Goal: Task Accomplishment & Management: Complete application form

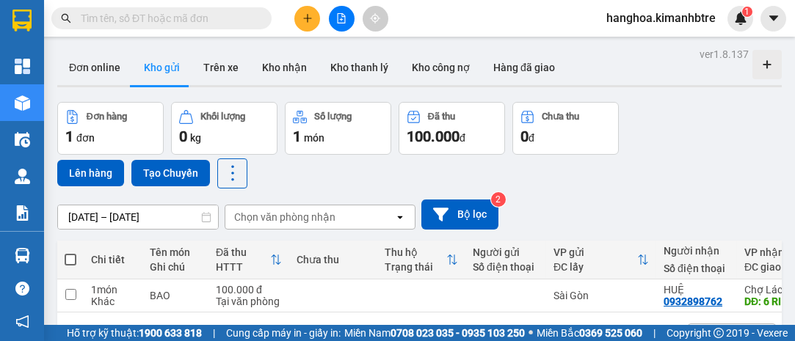
scroll to position [67, 0]
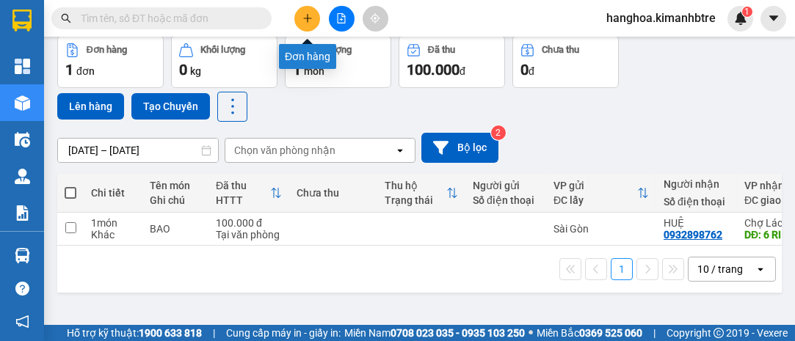
click at [302, 18] on icon "plus" at bounding box center [307, 18] width 10 height 10
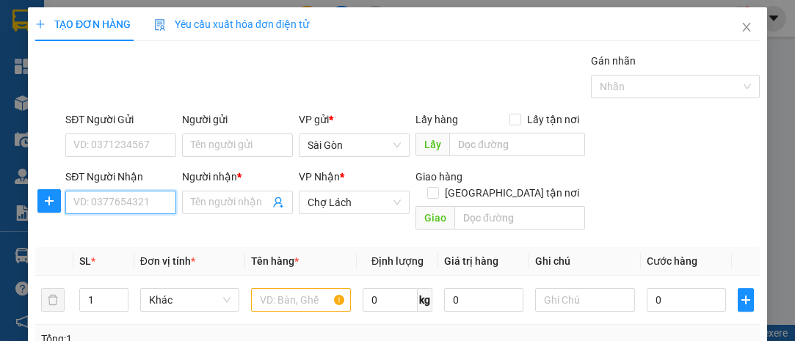
click at [111, 196] on input "SĐT Người Nhận" at bounding box center [120, 202] width 111 height 23
type input "0708300287"
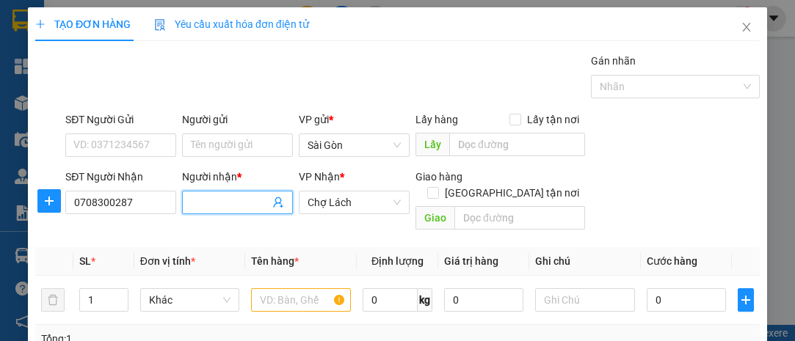
click at [203, 202] on input "Người nhận *" at bounding box center [230, 202] width 79 height 16
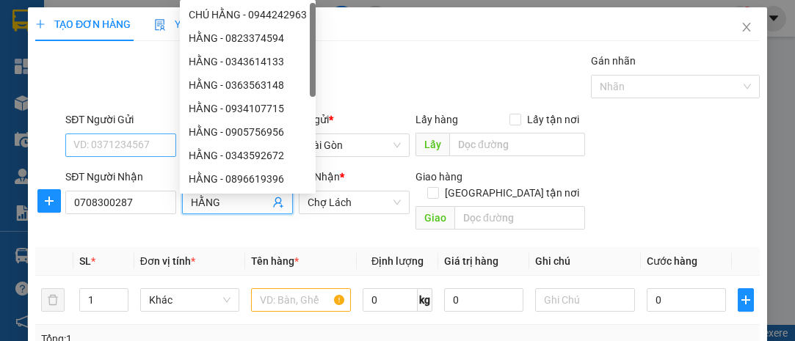
type input "HẰNG"
click at [132, 144] on input "SĐT Người Gửi" at bounding box center [120, 145] width 111 height 23
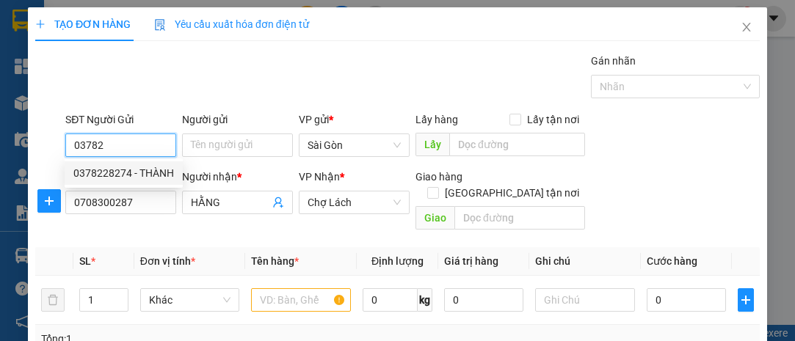
click at [122, 171] on div "0378228274 - THÀNH" at bounding box center [123, 173] width 101 height 16
type input "0378228274"
type input "THÀNH"
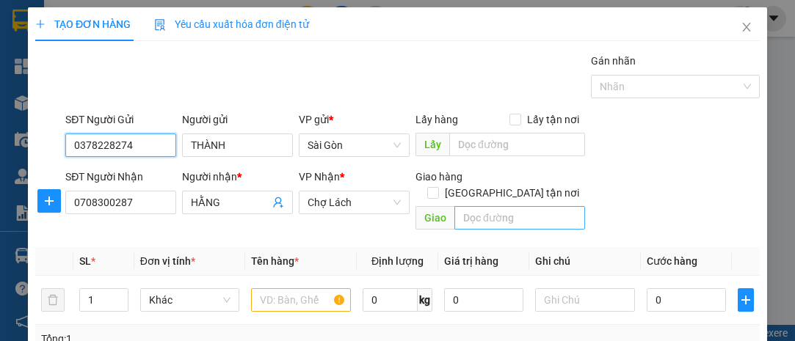
type input "0378228274"
click at [469, 206] on input "text" at bounding box center [519, 217] width 130 height 23
type input "6 RI"
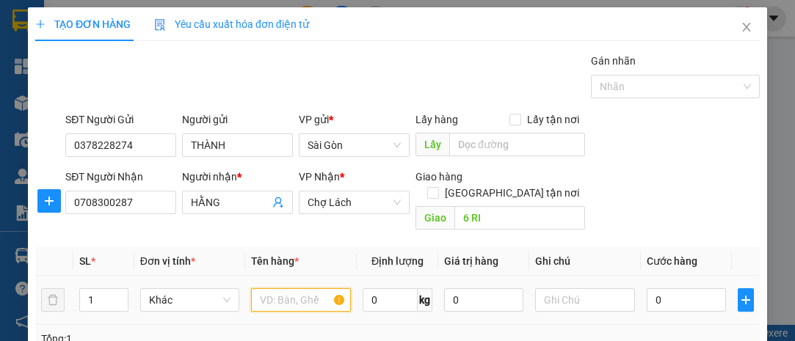
click at [286, 288] on input "text" at bounding box center [301, 299] width 100 height 23
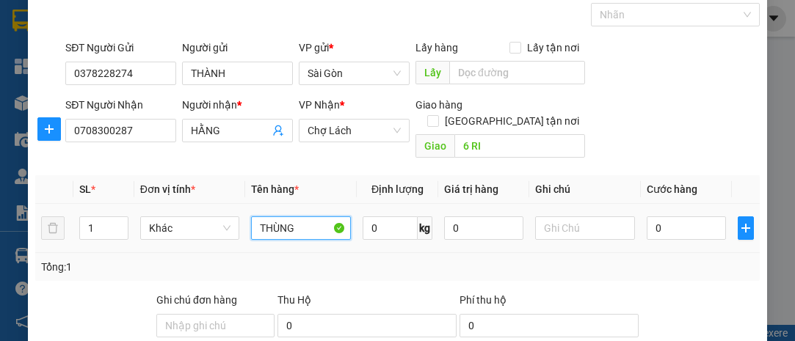
scroll to position [134, 0]
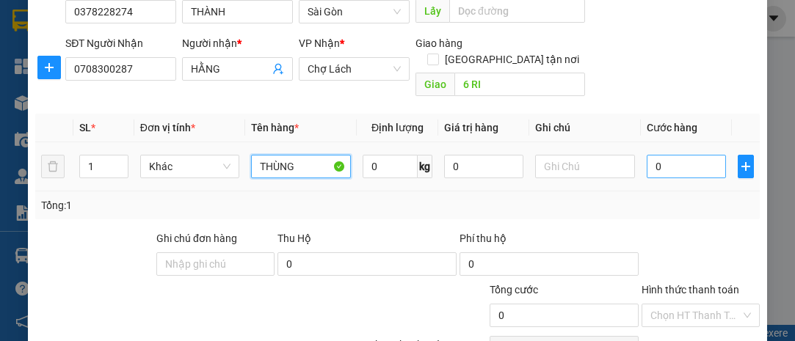
type input "THÙNG"
click at [673, 155] on input "0" at bounding box center [686, 166] width 79 height 23
type input "003"
type input "3"
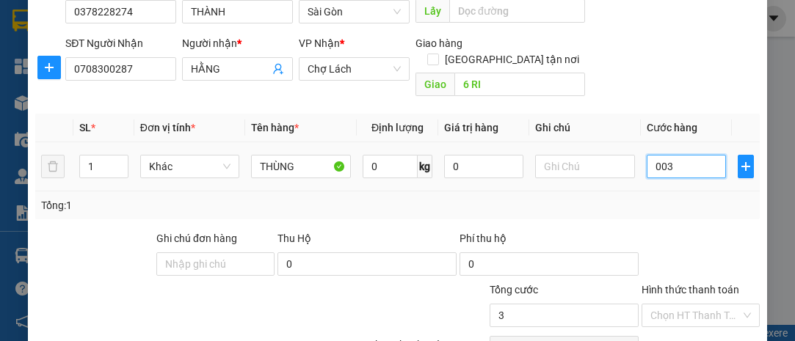
type input "0.030"
type input "30"
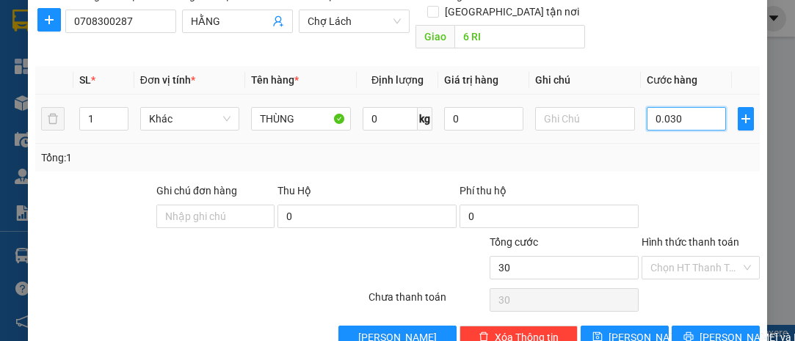
scroll to position [199, 0]
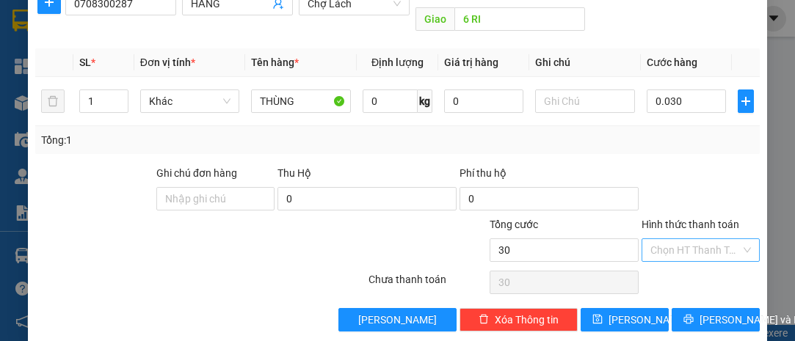
click at [667, 239] on input "Hình thức thanh toán" at bounding box center [695, 250] width 90 height 22
type input "30.000"
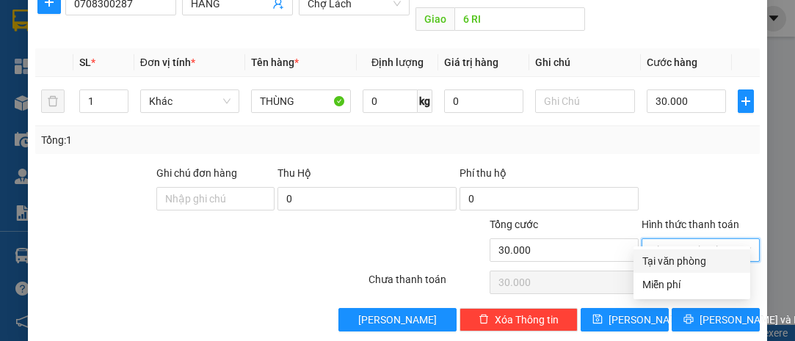
click at [660, 261] on div "Tại văn phòng" at bounding box center [691, 261] width 99 height 16
type input "0"
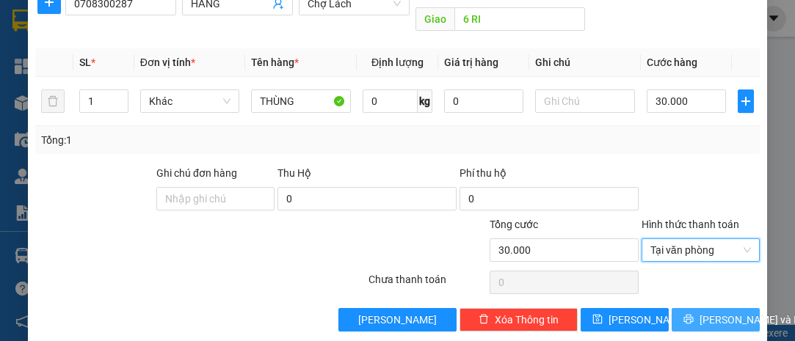
click at [709, 312] on span "[PERSON_NAME] và In" at bounding box center [750, 320] width 103 height 16
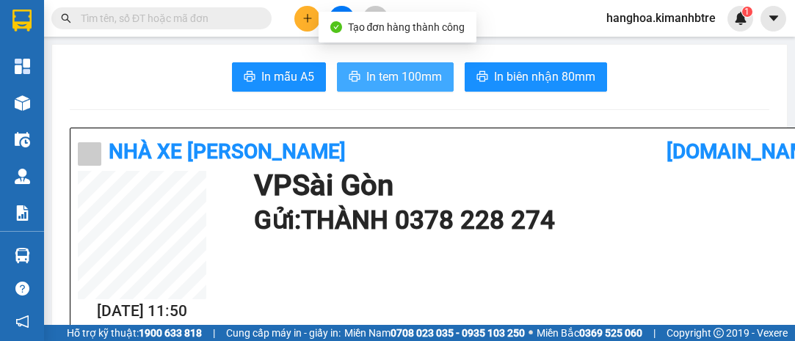
click at [399, 70] on span "In tem 100mm" at bounding box center [404, 77] width 76 height 18
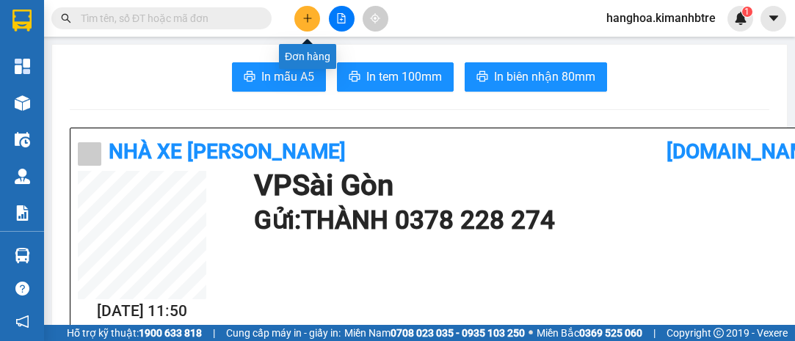
click at [306, 7] on button at bounding box center [307, 19] width 26 height 26
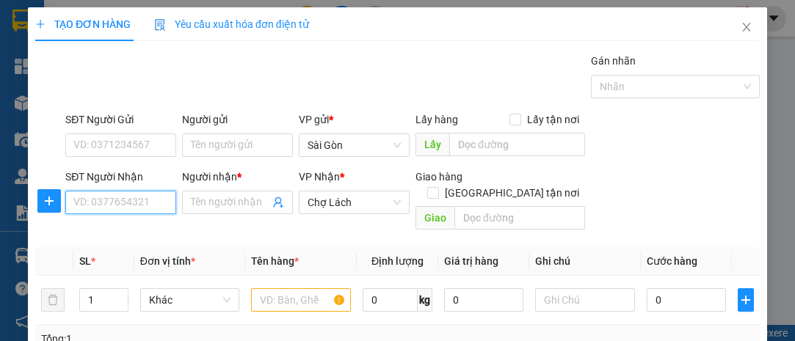
click at [127, 196] on input "SĐT Người Nhận" at bounding box center [120, 202] width 111 height 23
type input "6"
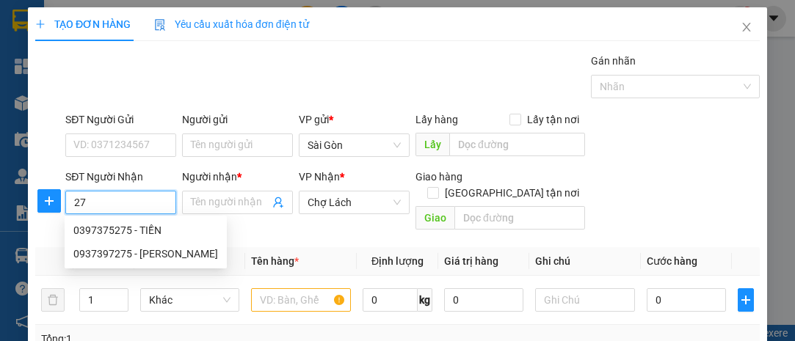
type input "2"
type input "7"
click at [129, 230] on div "0377465712 - [PERSON_NAME]" at bounding box center [145, 230] width 145 height 16
type input "0377465712"
type input "LAN DUNG"
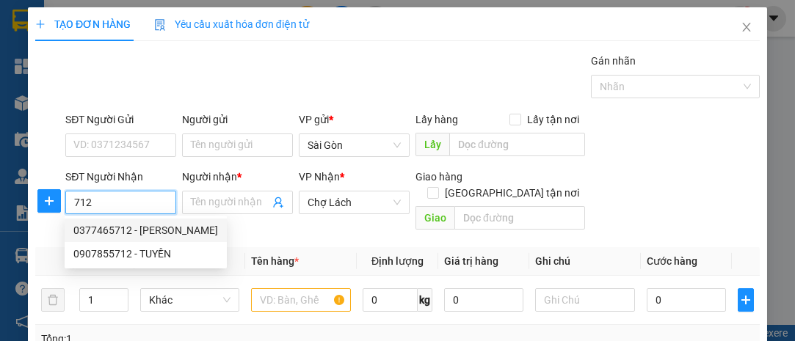
type input "6 CÔNG"
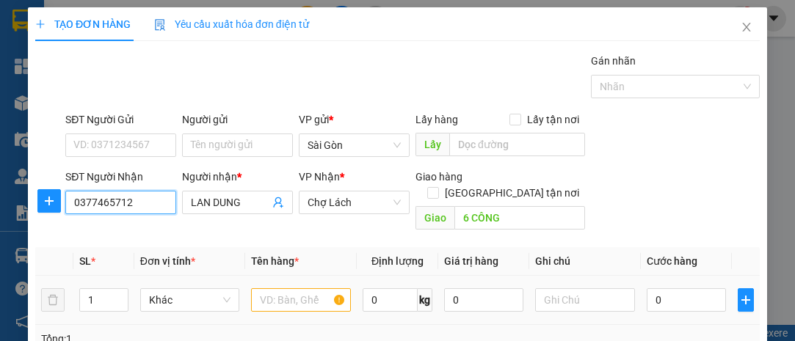
type input "0377465712"
click at [268, 288] on input "text" at bounding box center [301, 299] width 100 height 23
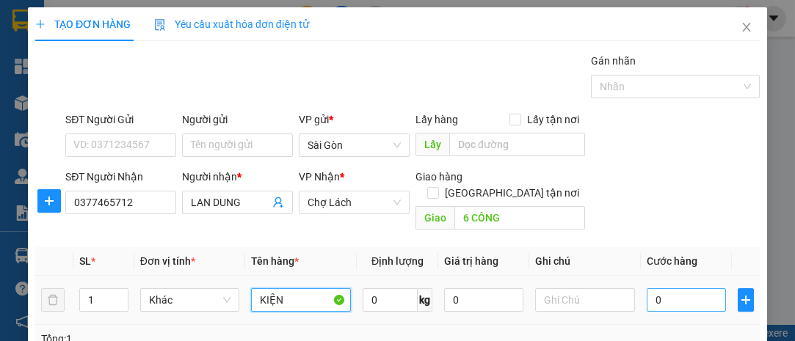
type input "KIỆN"
click at [668, 290] on input "0" at bounding box center [686, 299] width 79 height 23
type input "003"
type input "3"
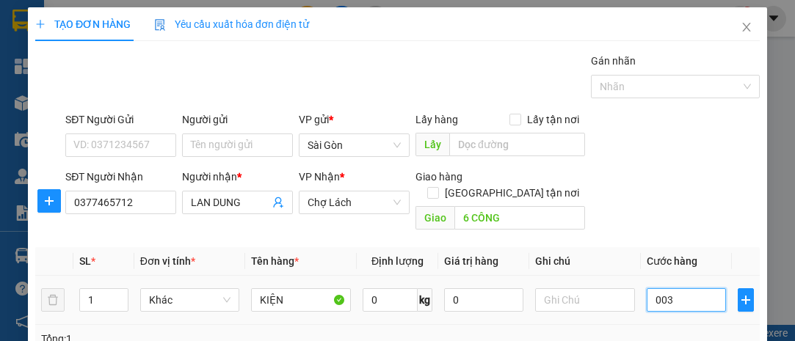
type input "0.030"
type input "30"
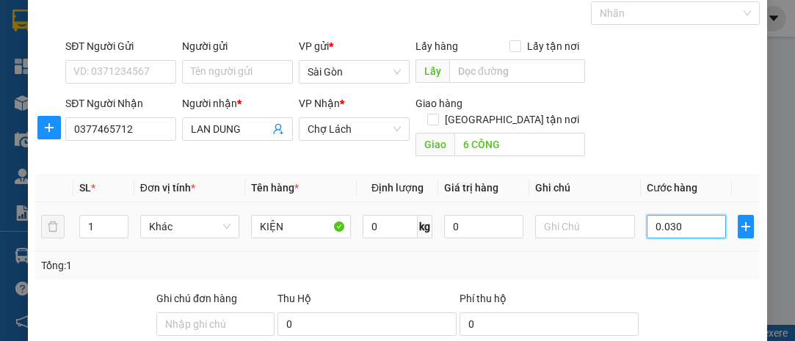
scroll to position [199, 0]
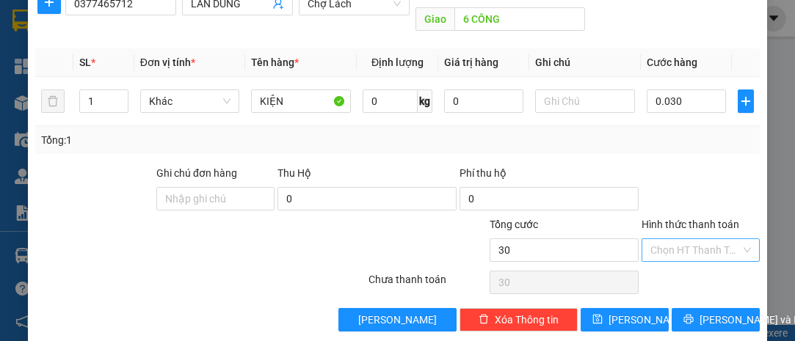
click at [666, 239] on input "Hình thức thanh toán" at bounding box center [695, 250] width 90 height 22
type input "30.000"
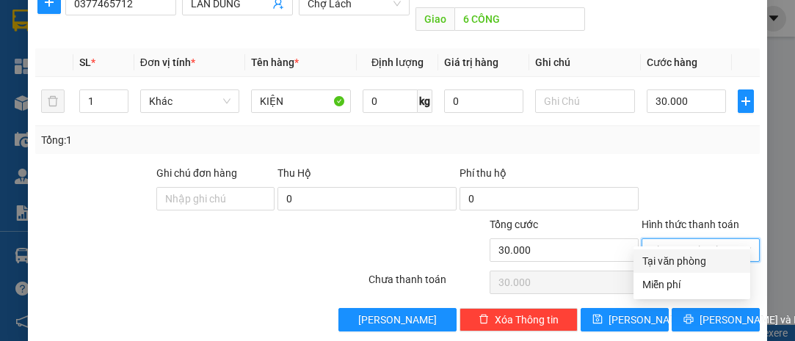
click at [674, 258] on div "Tại văn phòng" at bounding box center [691, 261] width 99 height 16
type input "0"
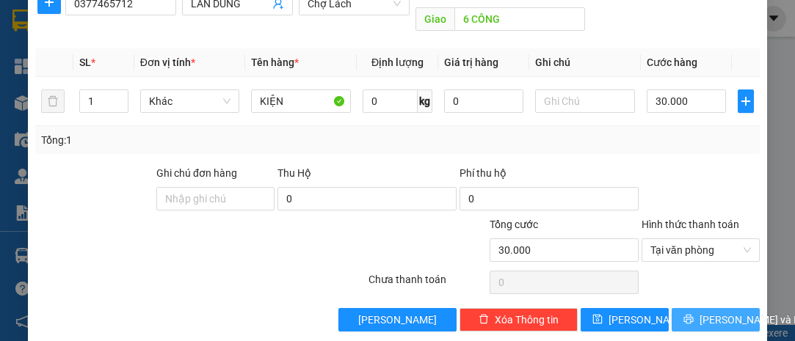
click at [732, 312] on span "[PERSON_NAME] và In" at bounding box center [750, 320] width 103 height 16
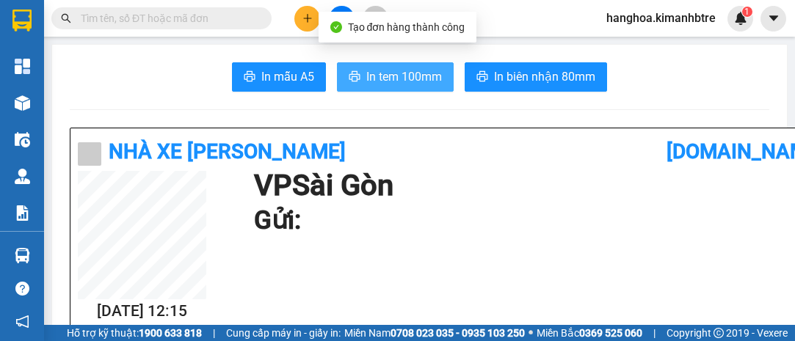
click at [397, 74] on span "In tem 100mm" at bounding box center [404, 77] width 76 height 18
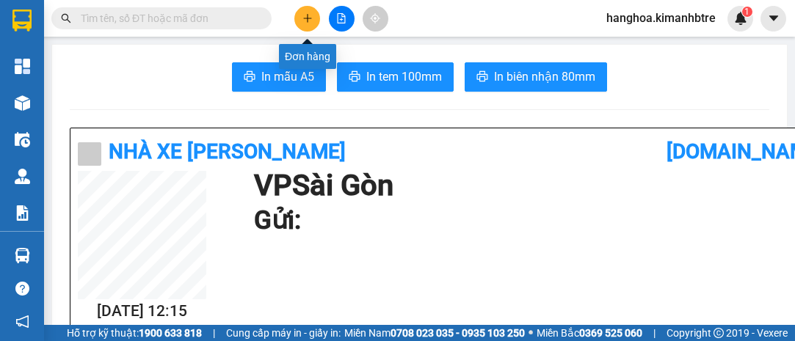
click at [303, 6] on button at bounding box center [307, 19] width 26 height 26
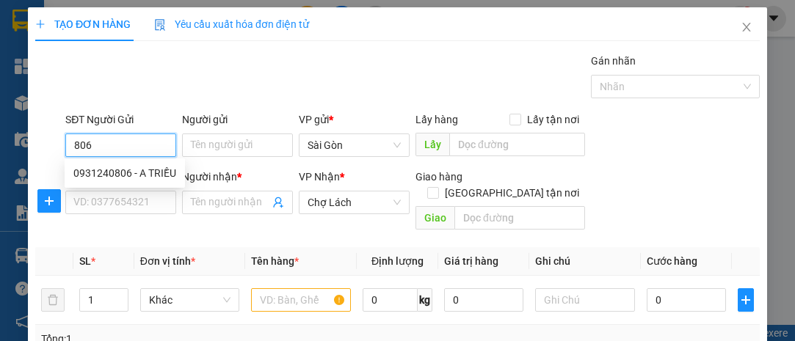
click at [104, 170] on div "0931240806 - A TRIỀU" at bounding box center [124, 173] width 103 height 16
type input "0931240806"
type input "A TRIỀU"
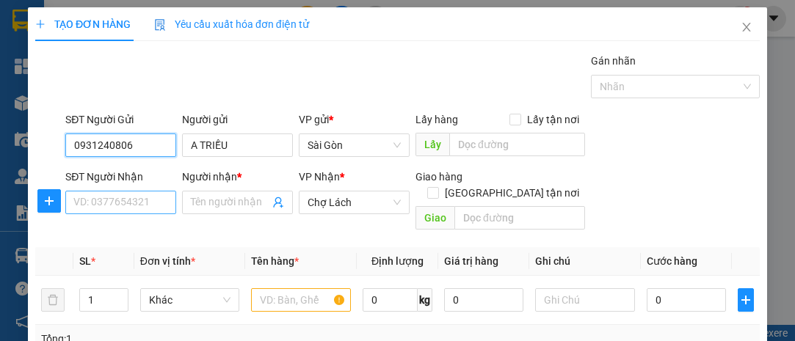
type input "0931240806"
click at [122, 200] on input "SĐT Người Nhận" at bounding box center [120, 202] width 111 height 23
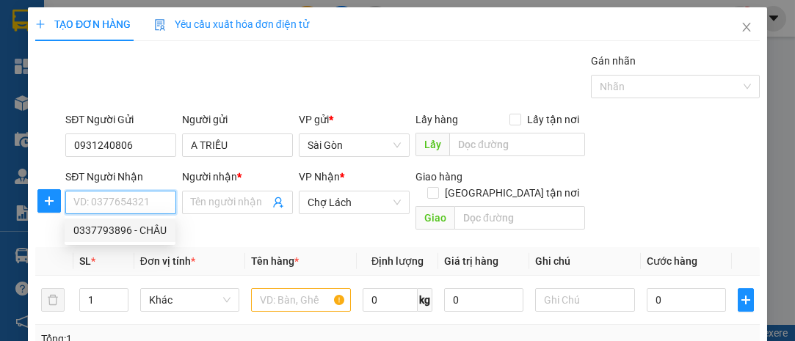
click at [125, 233] on div "0337793896 - CHÂU" at bounding box center [119, 230] width 93 height 16
type input "0337793896"
type input "CHÂU"
type input "6 RI"
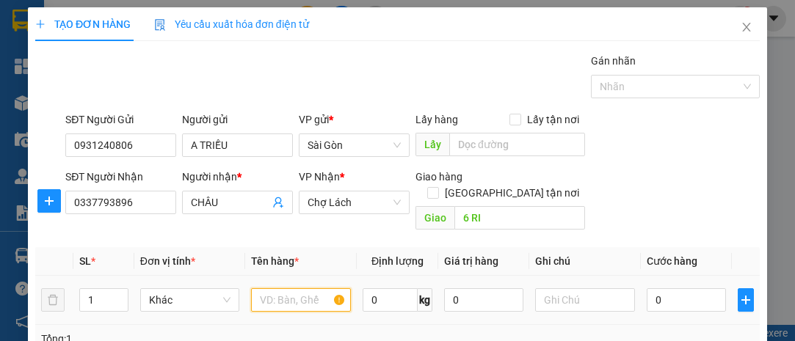
click at [296, 288] on input "text" at bounding box center [301, 299] width 100 height 23
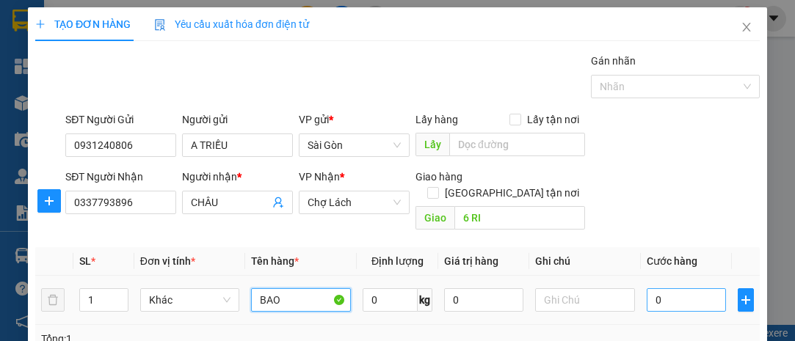
type input "BAO"
click at [663, 288] on input "0" at bounding box center [686, 299] width 79 height 23
type input "008"
type input "8"
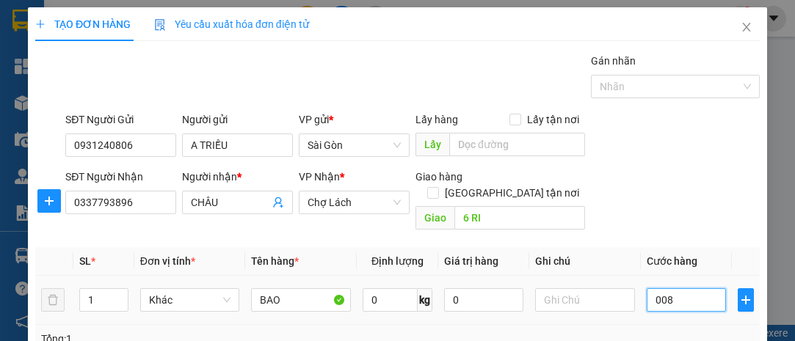
type input "0.080"
type input "80"
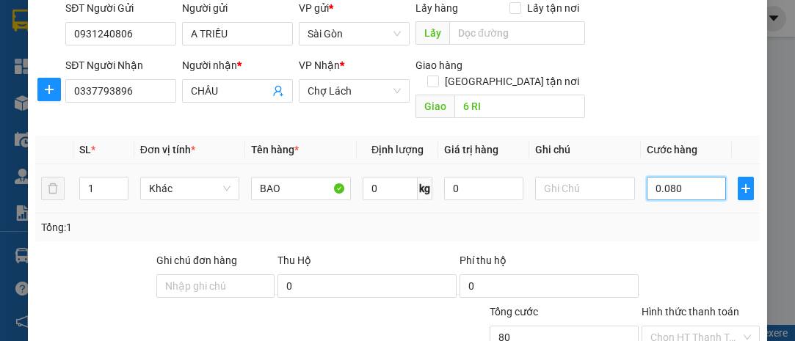
scroll to position [199, 0]
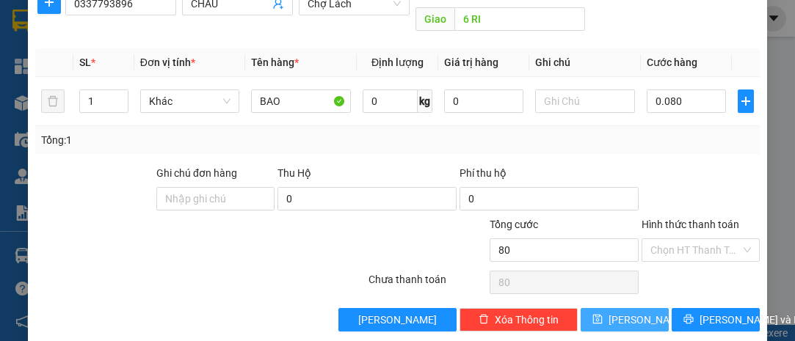
click at [638, 308] on button "[PERSON_NAME]" at bounding box center [624, 319] width 88 height 23
type input "80.000"
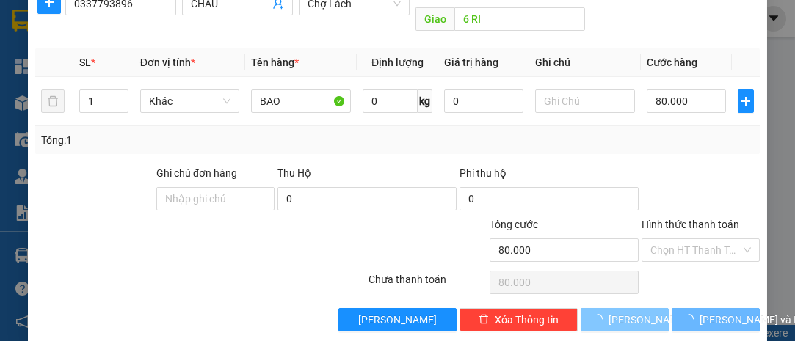
type input "0"
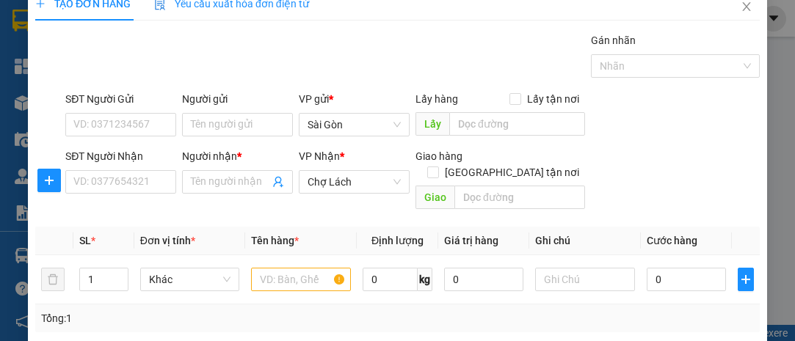
scroll to position [0, 0]
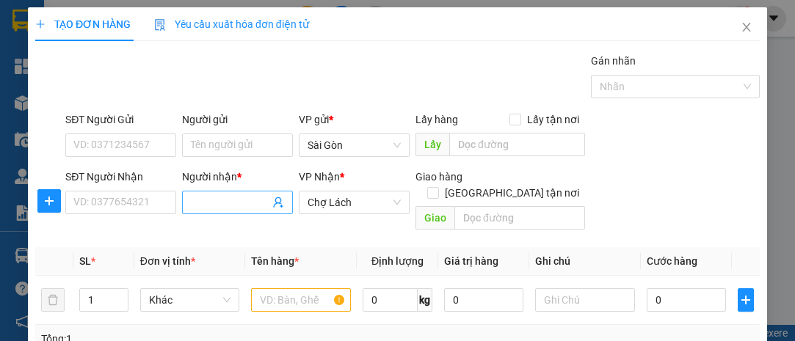
click at [209, 205] on input "Người nhận *" at bounding box center [230, 202] width 79 height 16
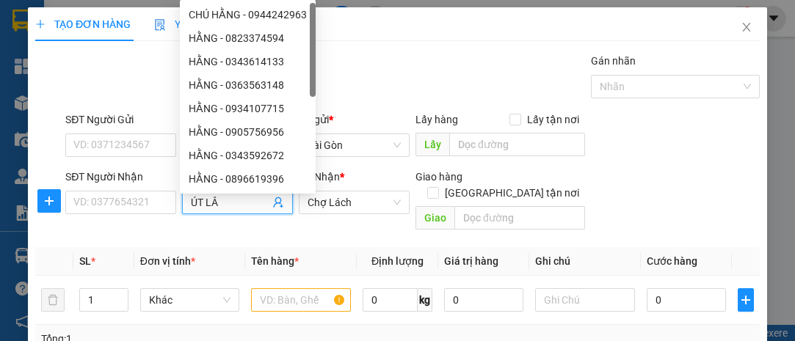
type input "ÚT LÂM"
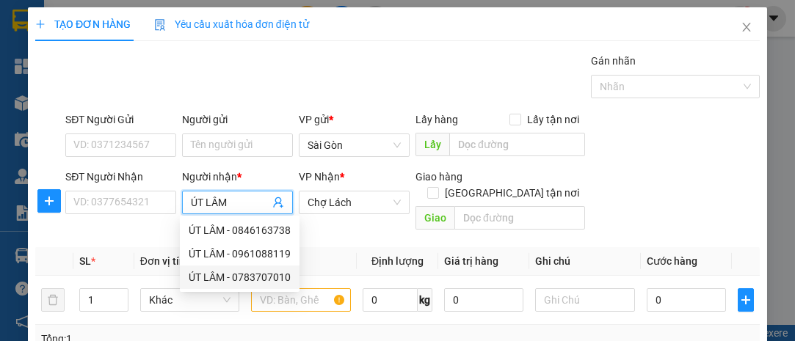
click at [235, 282] on div "ÚT LÂM - 0783707010" at bounding box center [240, 277] width 102 height 16
type input "0783707010"
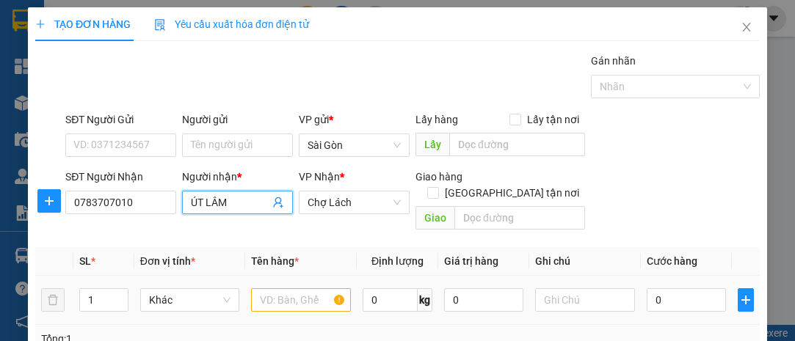
type input "ÚT LÂM"
click at [314, 288] on input "text" at bounding box center [301, 299] width 100 height 23
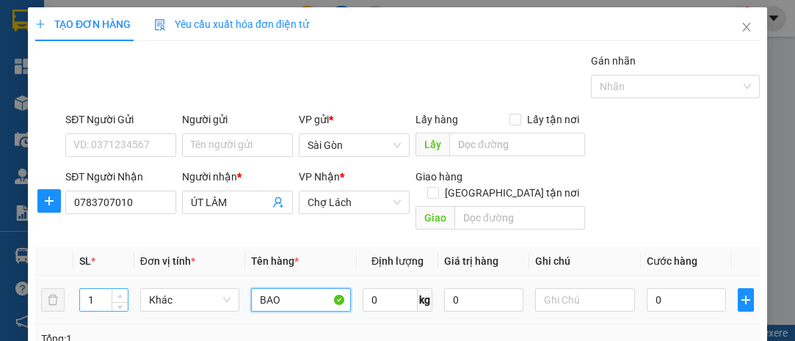
type input "BAO"
click at [114, 289] on span "Increase Value" at bounding box center [120, 295] width 16 height 13
click at [117, 294] on icon "up" at bounding box center [119, 296] width 5 height 5
type input "5"
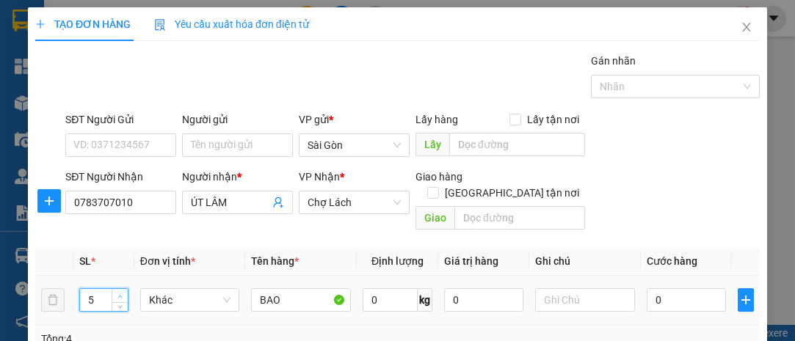
click at [117, 294] on icon "up" at bounding box center [119, 296] width 5 height 5
click at [674, 288] on input "0" at bounding box center [686, 299] width 79 height 23
type input "001"
type input "1"
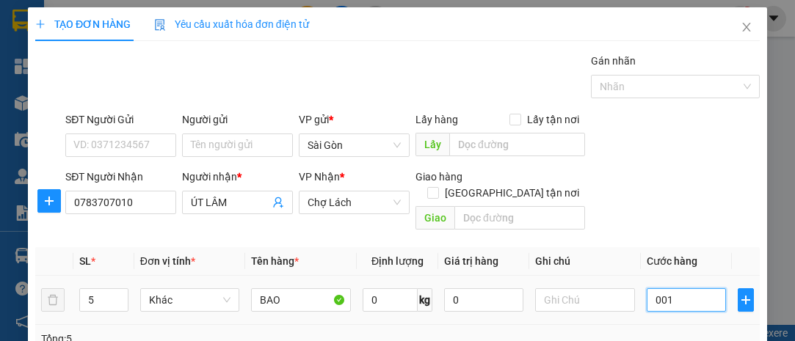
type input "0.015"
type input "15"
type input "000.150"
type input "150"
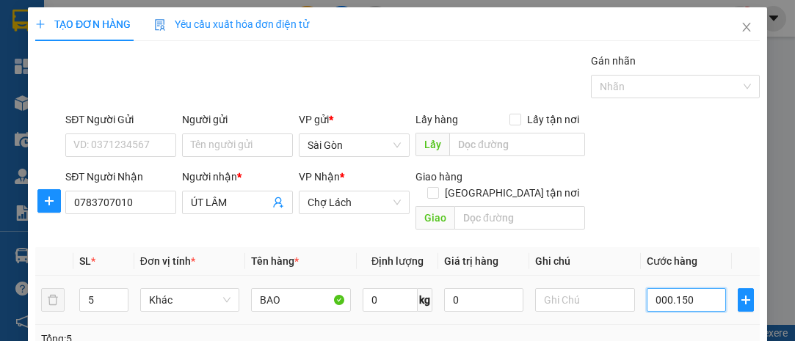
type input "150"
type input "150.000"
click at [677, 194] on div "SĐT Người Nhận 0783707010 Người nhận * ÚT LÂM VP Nhận * Chợ Lách Giao hàng Giao…" at bounding box center [412, 203] width 700 height 68
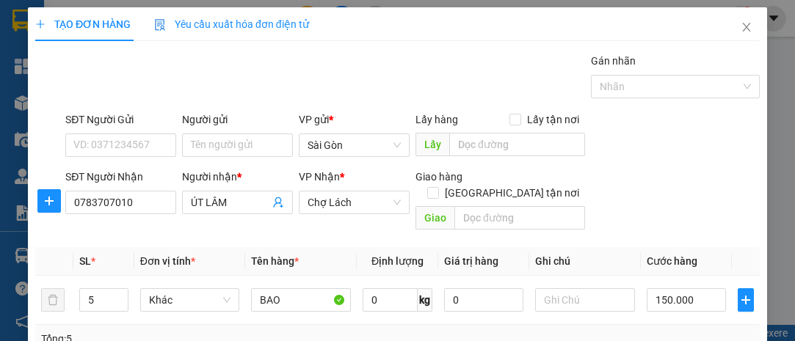
scroll to position [199, 0]
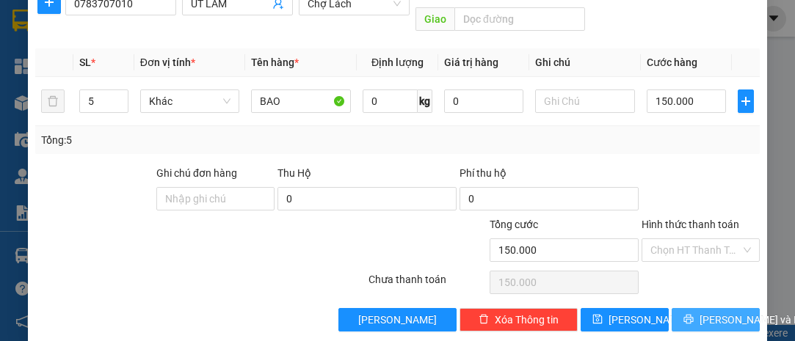
click at [714, 312] on span "[PERSON_NAME] và In" at bounding box center [750, 320] width 103 height 16
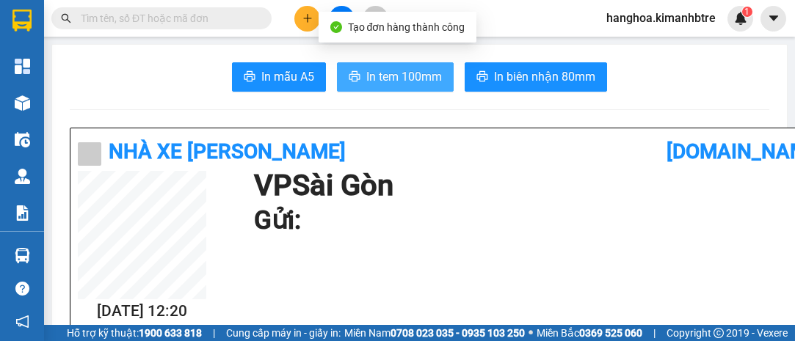
click at [389, 73] on span "In tem 100mm" at bounding box center [404, 77] width 76 height 18
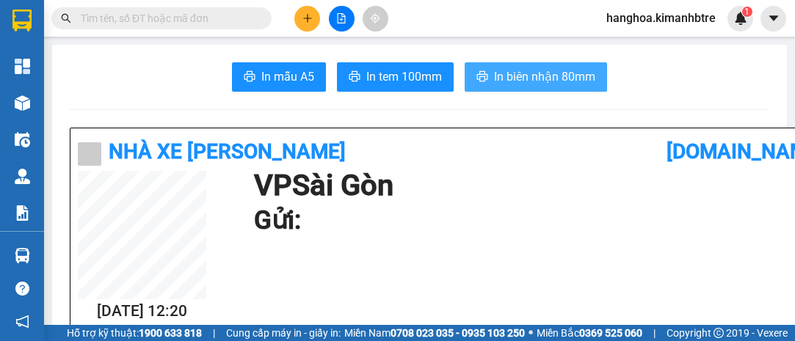
click at [520, 71] on span "In biên nhận 80mm" at bounding box center [544, 77] width 101 height 18
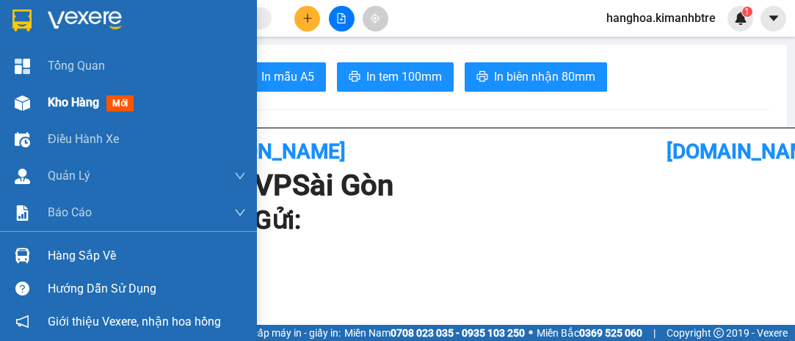
click at [112, 112] on div "Kho hàng mới" at bounding box center [147, 102] width 198 height 37
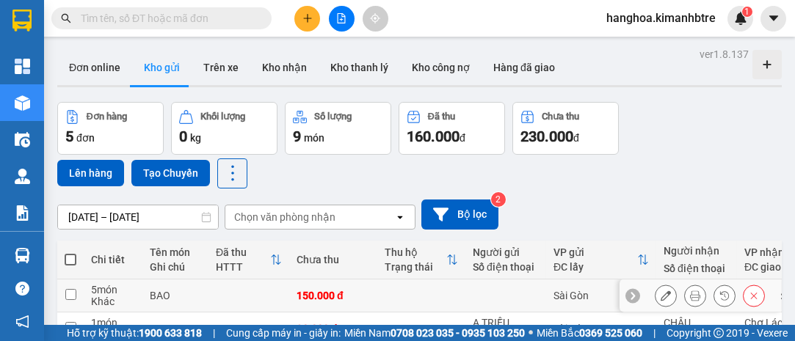
click at [655, 296] on button at bounding box center [665, 296] width 21 height 26
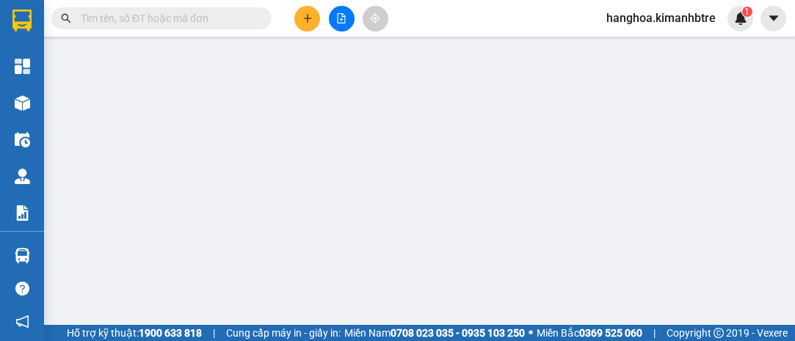
type input "0783707010"
type input "ÚT LÂM"
type input "150.000"
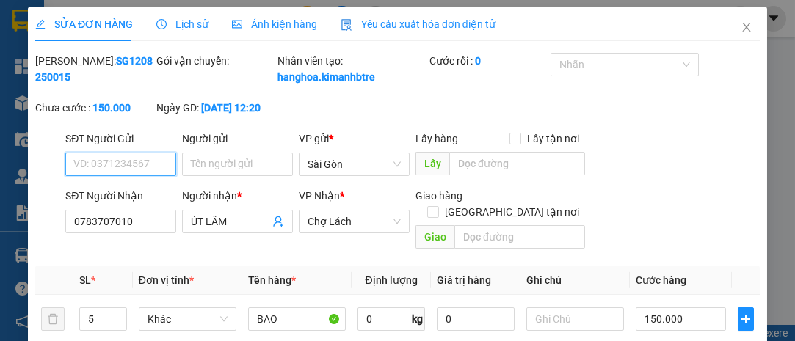
type input "0"
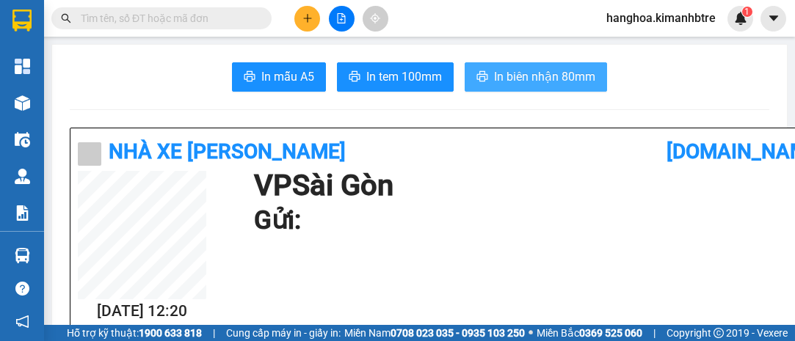
click at [511, 84] on span "In biên nhận 80mm" at bounding box center [544, 77] width 101 height 18
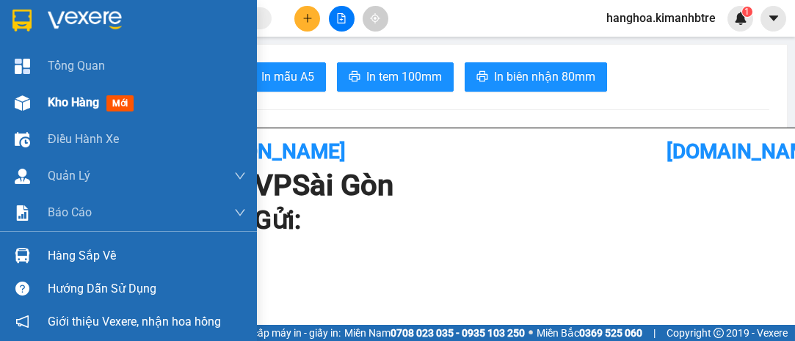
click at [76, 104] on span "Kho hàng" at bounding box center [73, 102] width 51 height 14
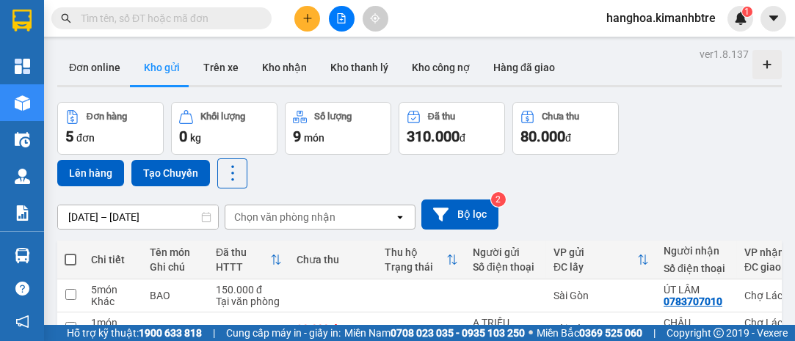
click at [74, 262] on span at bounding box center [71, 260] width 12 height 12
click at [70, 252] on input "checkbox" at bounding box center [70, 252] width 0 height 0
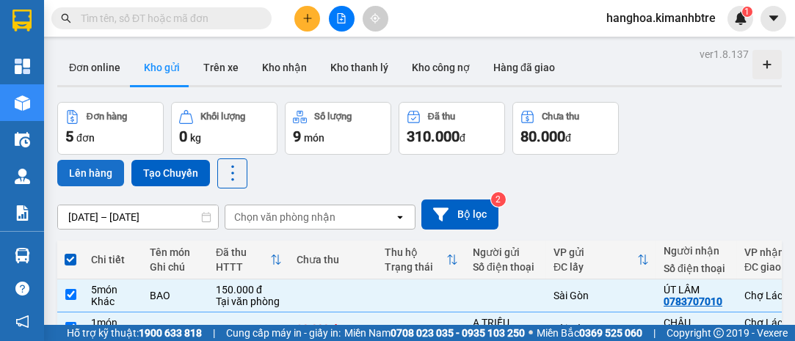
click at [95, 166] on button "Lên hàng" at bounding box center [90, 173] width 67 height 26
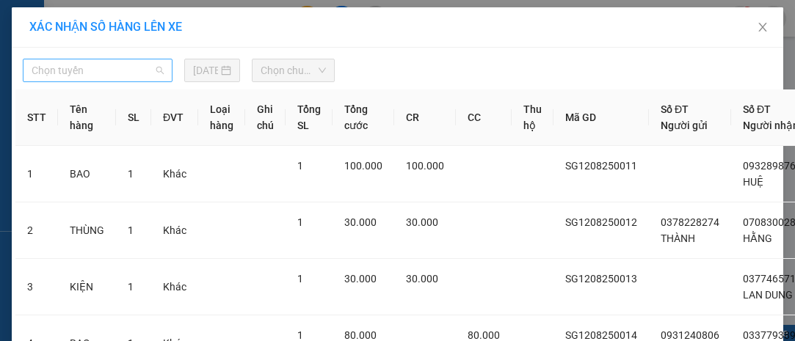
click at [130, 64] on span "Chọn tuyến" at bounding box center [98, 70] width 132 height 22
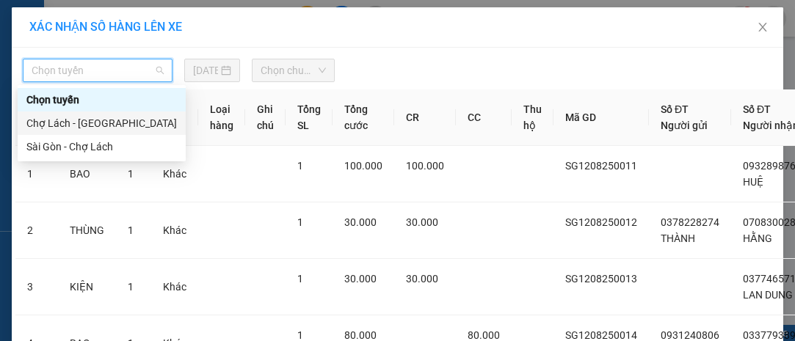
click at [125, 121] on div "Chợ Lách - [GEOGRAPHIC_DATA]" at bounding box center [101, 123] width 150 height 16
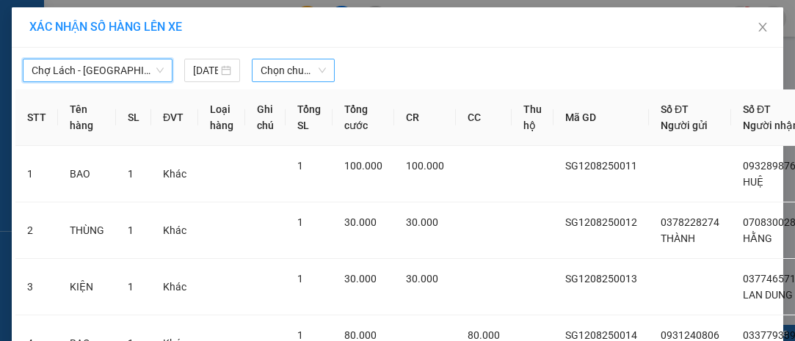
click at [299, 73] on span "Chọn chuyến" at bounding box center [293, 70] width 65 height 22
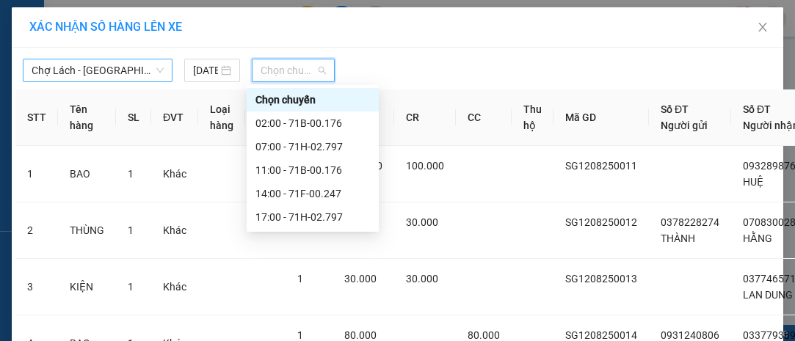
click at [89, 68] on span "Chợ Lách - [GEOGRAPHIC_DATA]" at bounding box center [98, 70] width 132 height 22
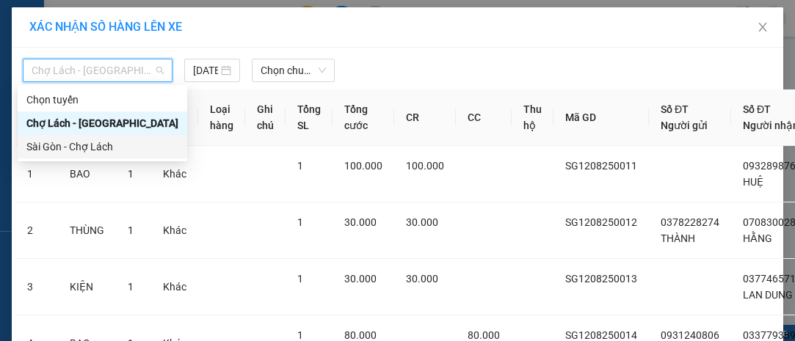
click at [105, 150] on div "Sài Gòn - Chợ Lách" at bounding box center [102, 147] width 152 height 16
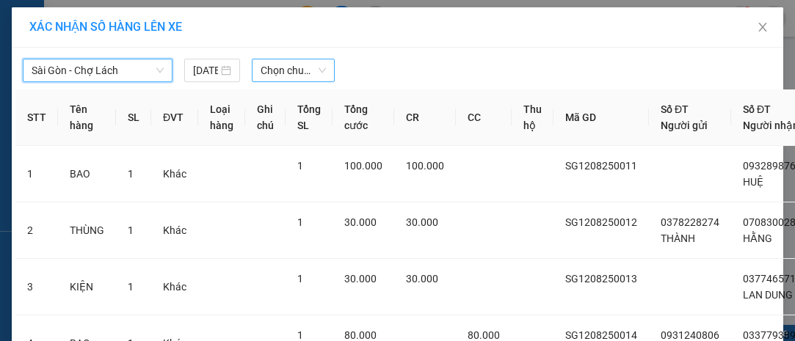
click at [261, 61] on span "Chọn chuyến" at bounding box center [293, 70] width 65 height 22
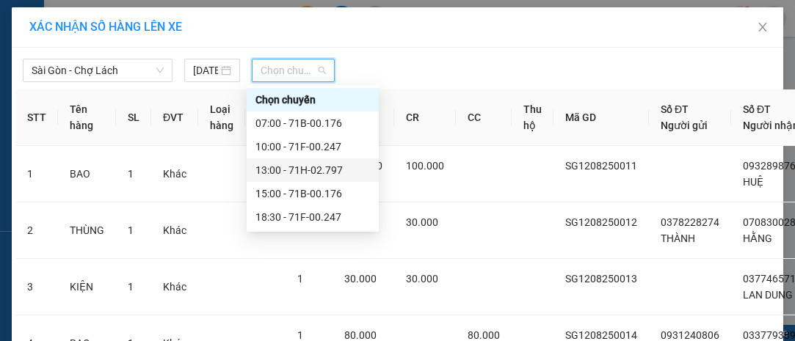
click at [295, 172] on div "13:00 - 71H-02.797" at bounding box center [312, 170] width 114 height 16
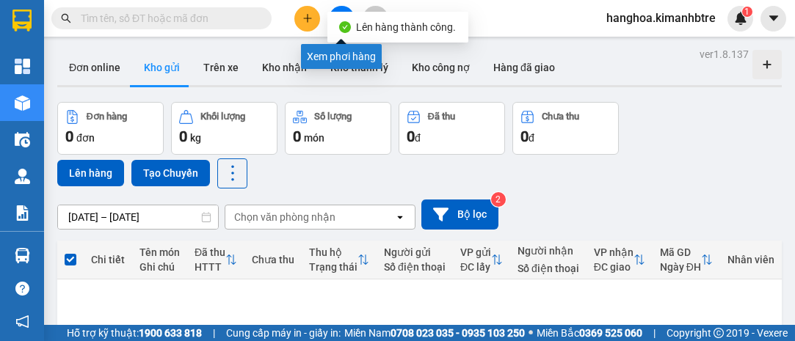
click at [348, 7] on button at bounding box center [342, 19] width 26 height 26
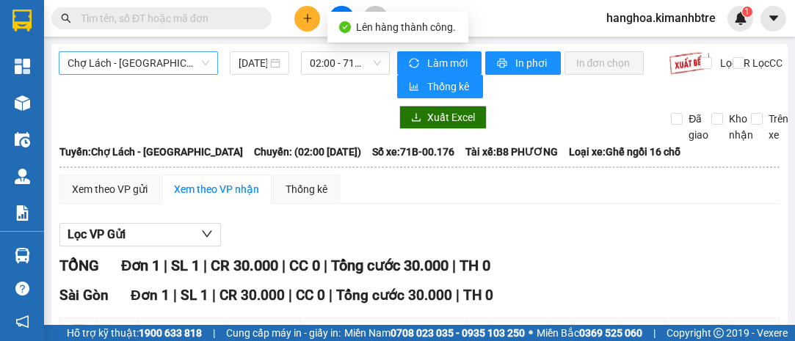
click at [183, 68] on span "Chợ Lách - [GEOGRAPHIC_DATA]" at bounding box center [139, 63] width 142 height 22
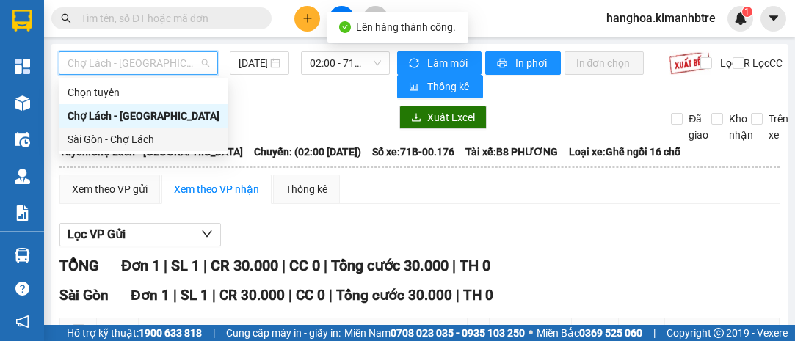
click at [144, 138] on div "Sài Gòn - Chợ Lách" at bounding box center [144, 139] width 152 height 16
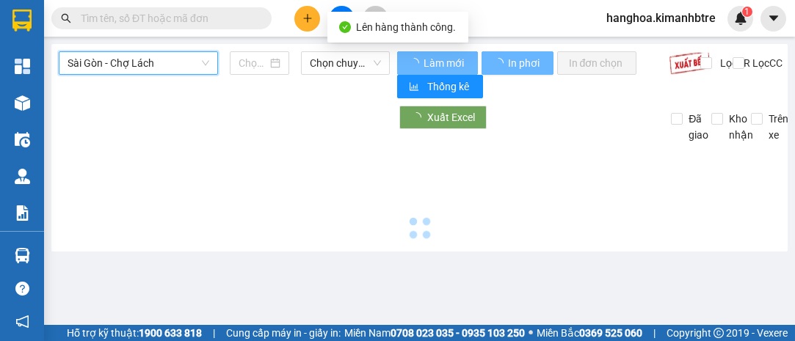
type input "[DATE]"
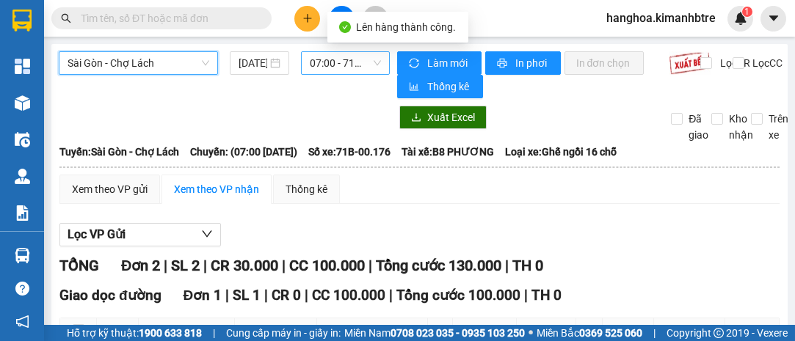
click at [350, 61] on span "07:00 - 71B-00.176" at bounding box center [345, 63] width 70 height 22
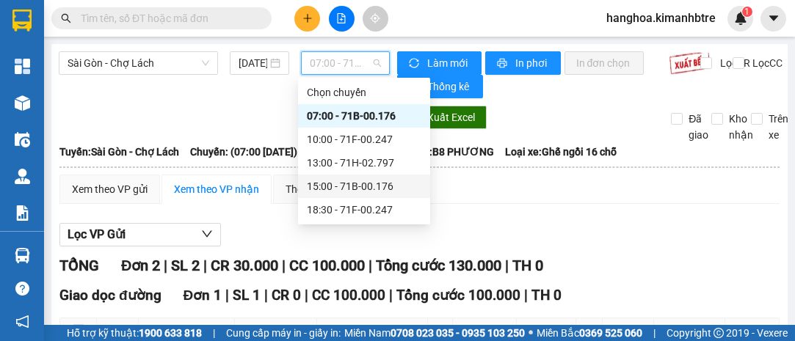
click at [341, 184] on div "15:00 - 71B-00.176" at bounding box center [364, 186] width 114 height 16
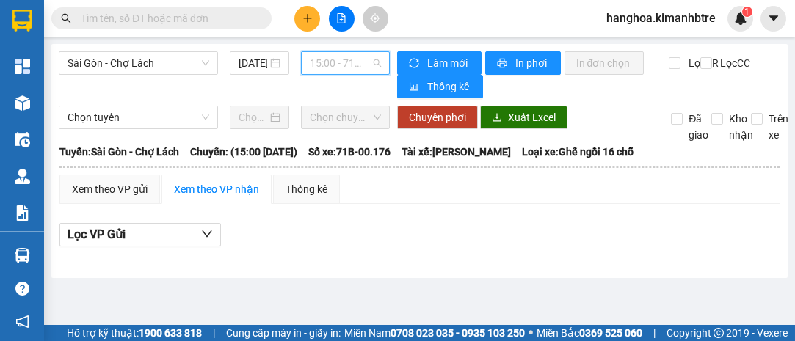
click at [335, 66] on span "15:00 - 71B-00.176" at bounding box center [345, 63] width 70 height 22
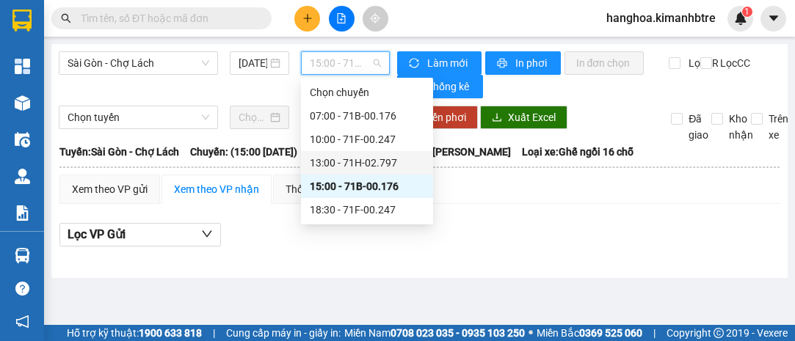
click at [344, 159] on div "13:00 - 71H-02.797" at bounding box center [367, 163] width 114 height 16
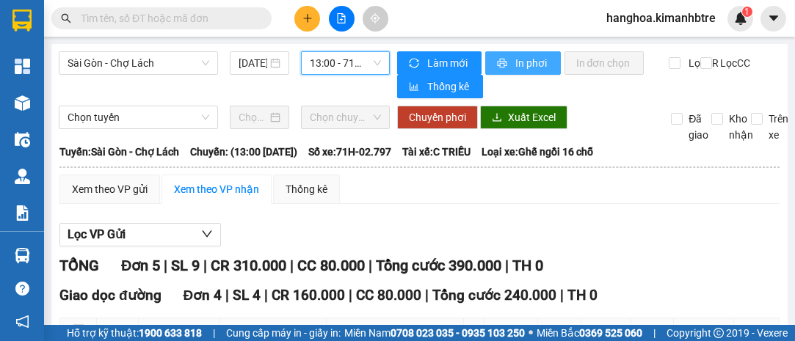
click at [517, 67] on span "In phơi" at bounding box center [532, 63] width 34 height 16
